Goal: Transaction & Acquisition: Book appointment/travel/reservation

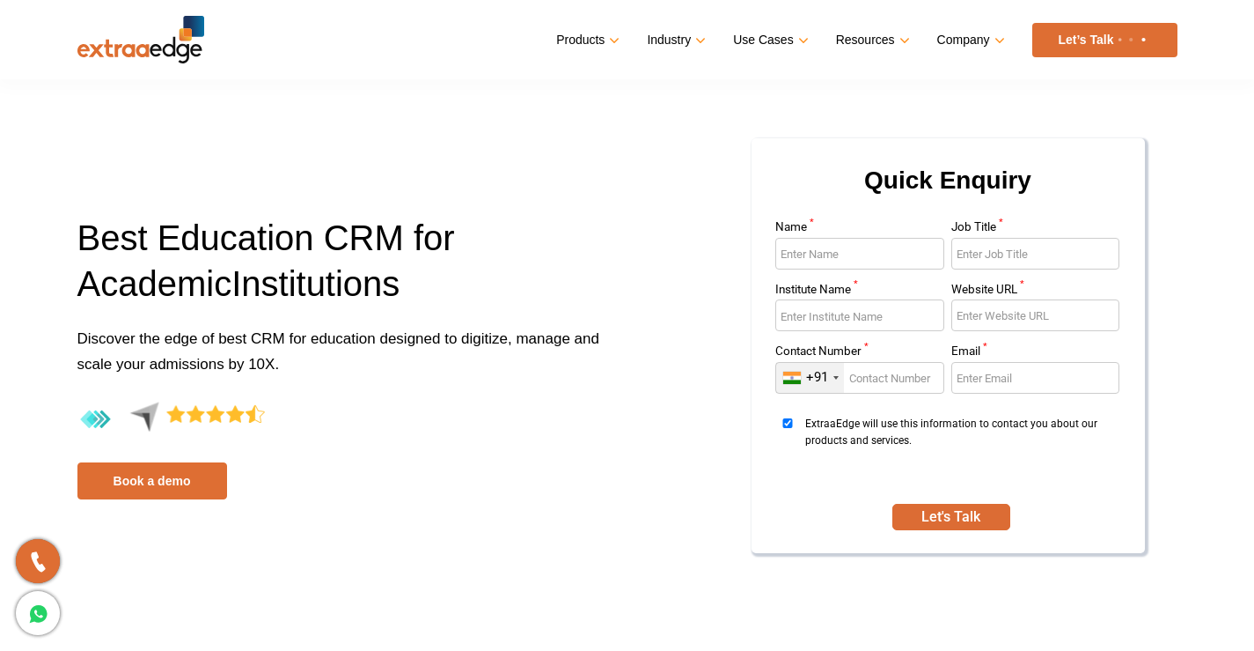
click at [1042, 41] on link "Let’s Talk" at bounding box center [1105, 40] width 145 height 34
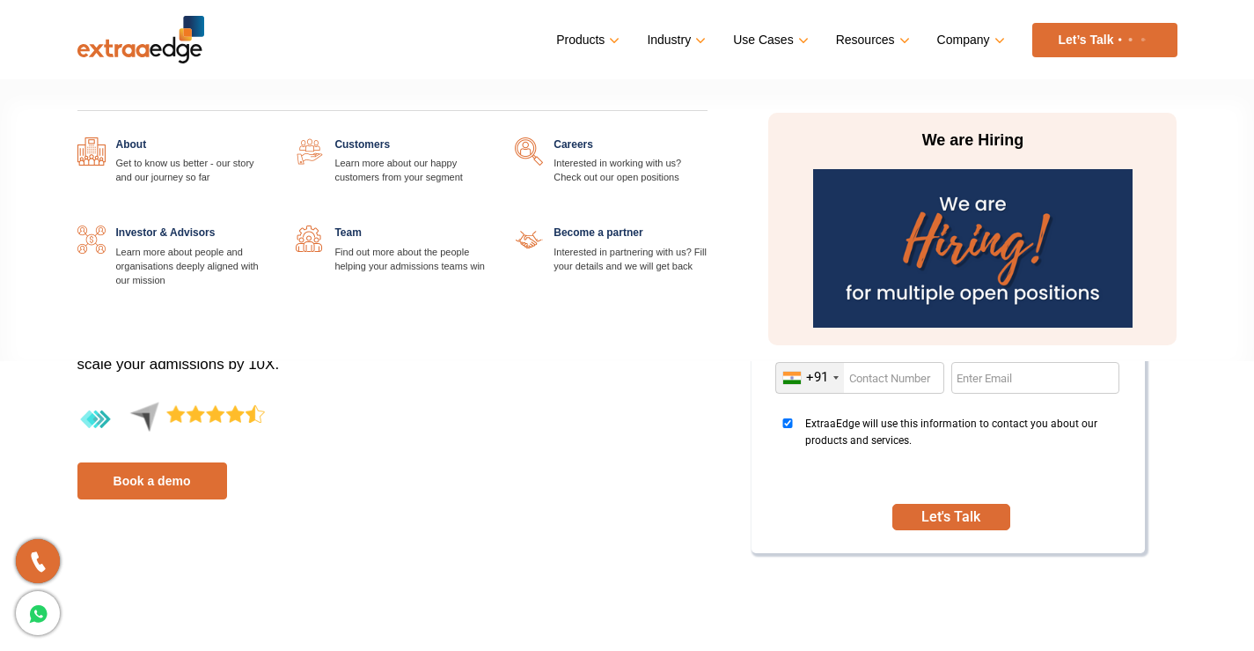
click at [708, 225] on link at bounding box center [708, 225] width 0 height 0
